Goal: Check status: Check status

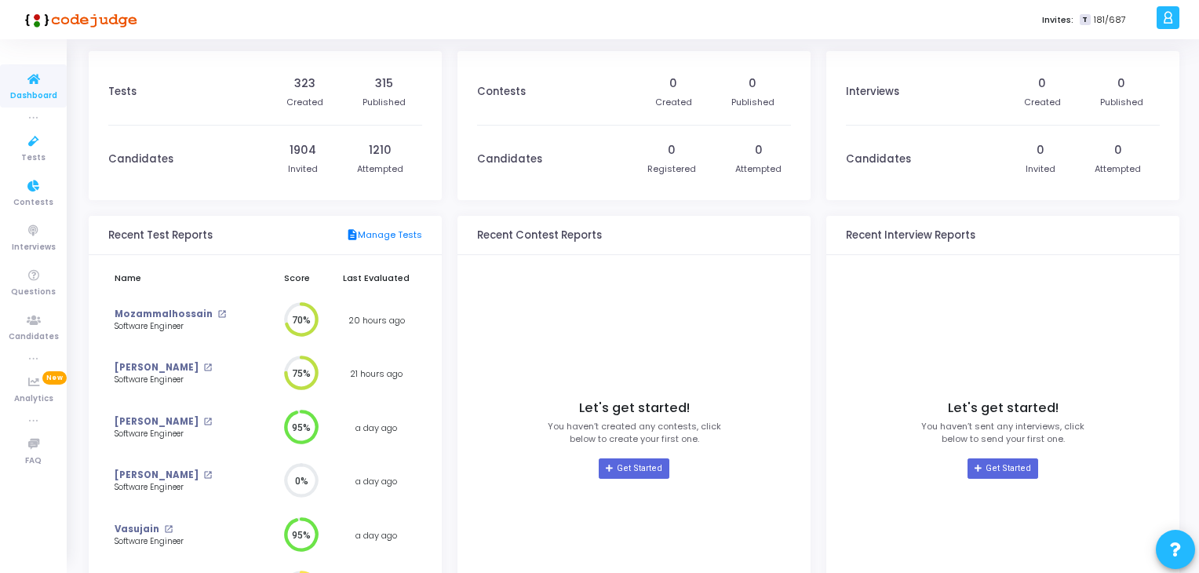
click at [19, 86] on icon at bounding box center [33, 80] width 33 height 20
